Goal: Entertainment & Leisure: Browse casually

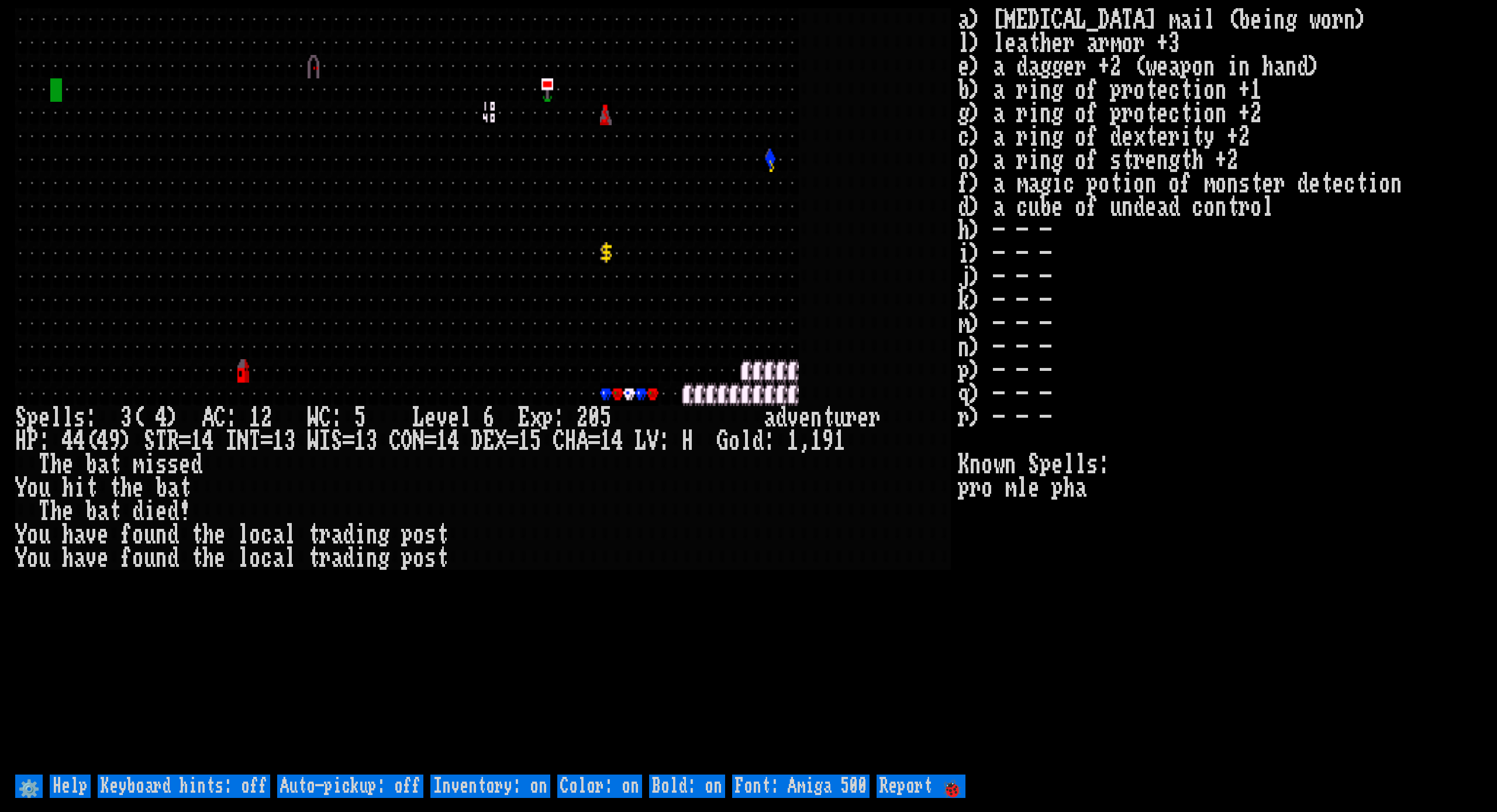
click at [711, 268] on div at bounding box center [711, 277] width 11 height 24
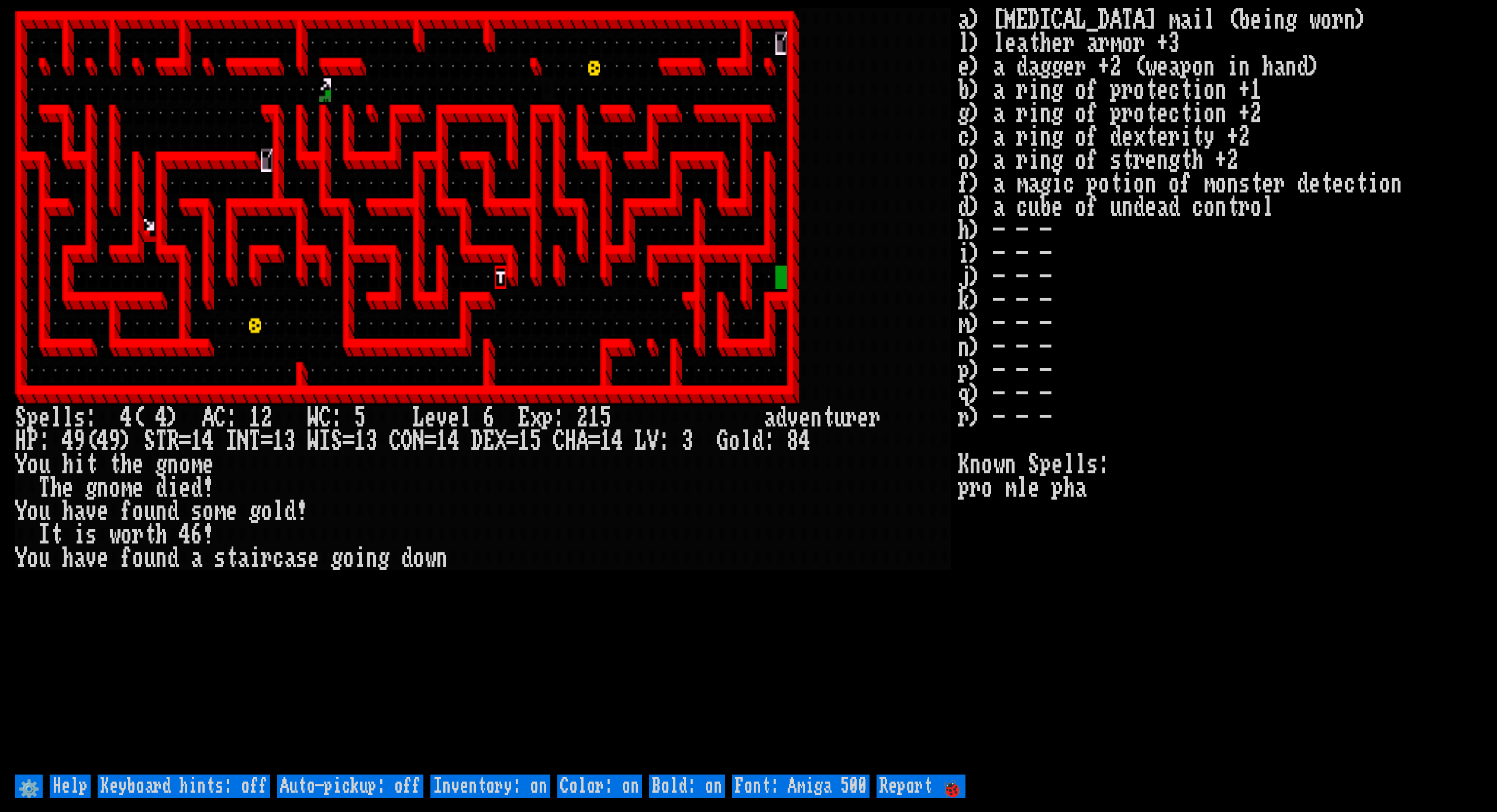
click at [709, 267] on div at bounding box center [711, 277] width 11 height 24
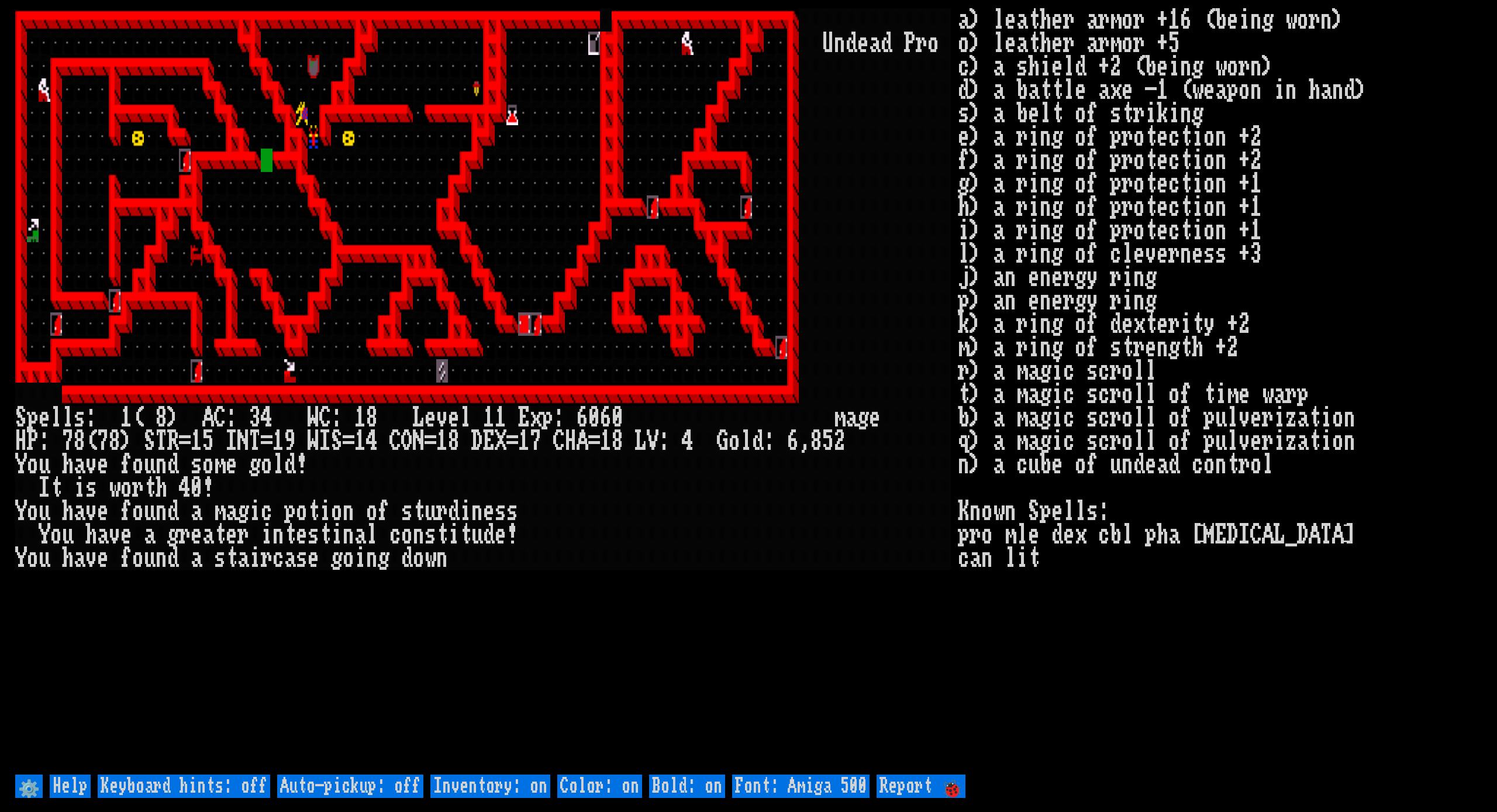
click at [772, 147] on div at bounding box center [769, 136] width 11 height 24
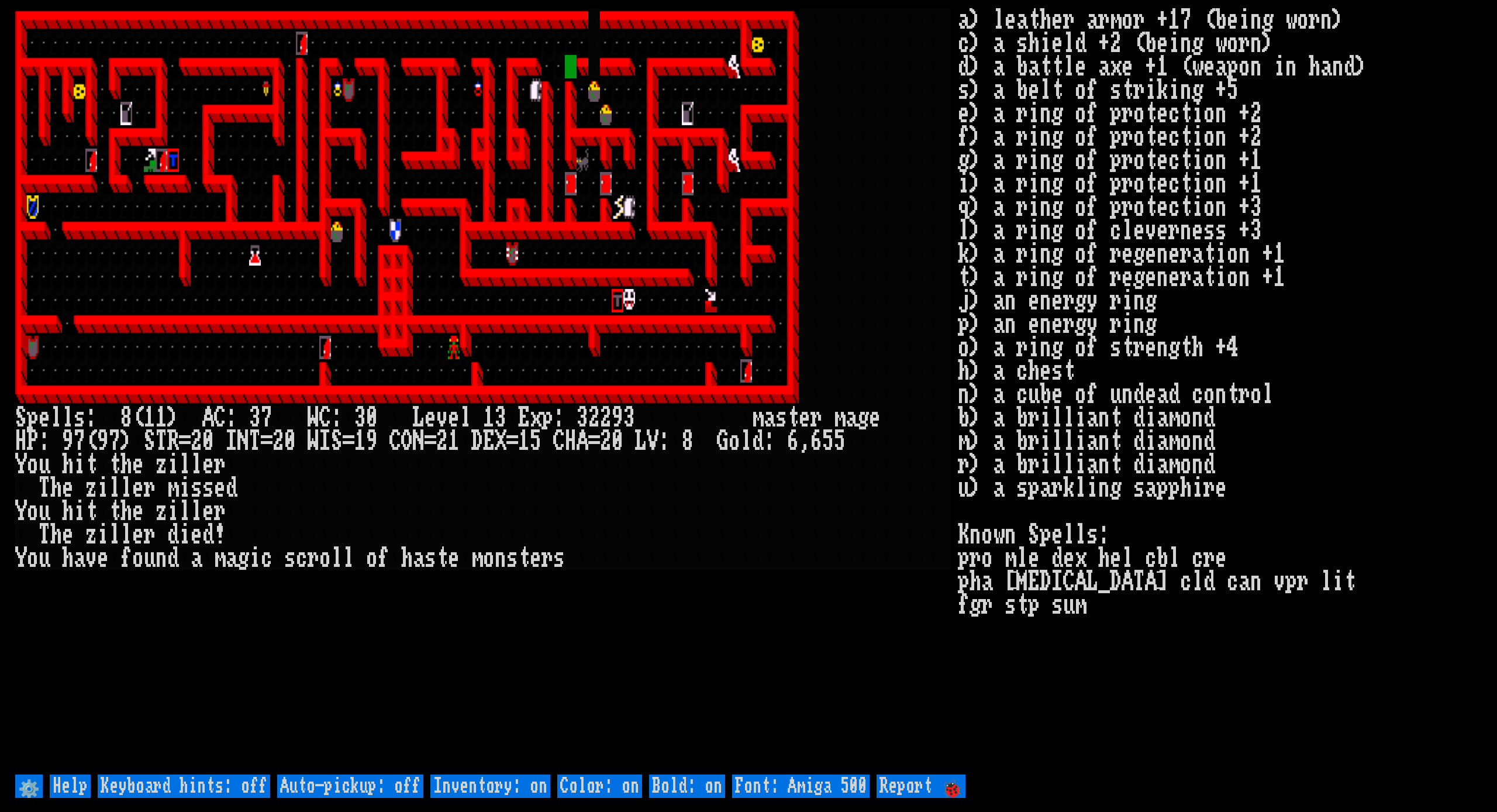
click at [771, 160] on div at bounding box center [769, 160] width 11 height 24
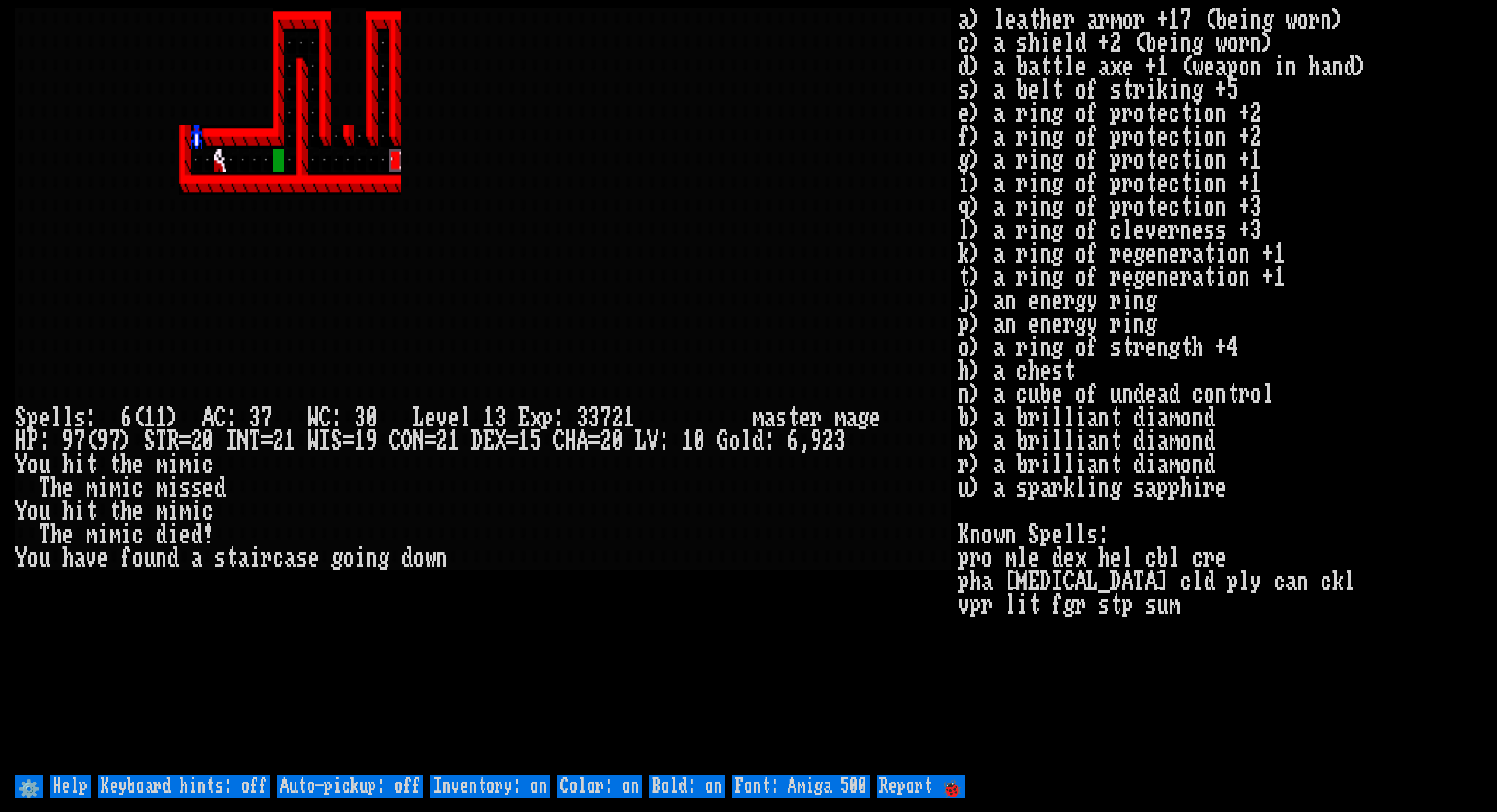
click at [771, 160] on div at bounding box center [769, 160] width 11 height 24
